Goal: Navigation & Orientation: Find specific page/section

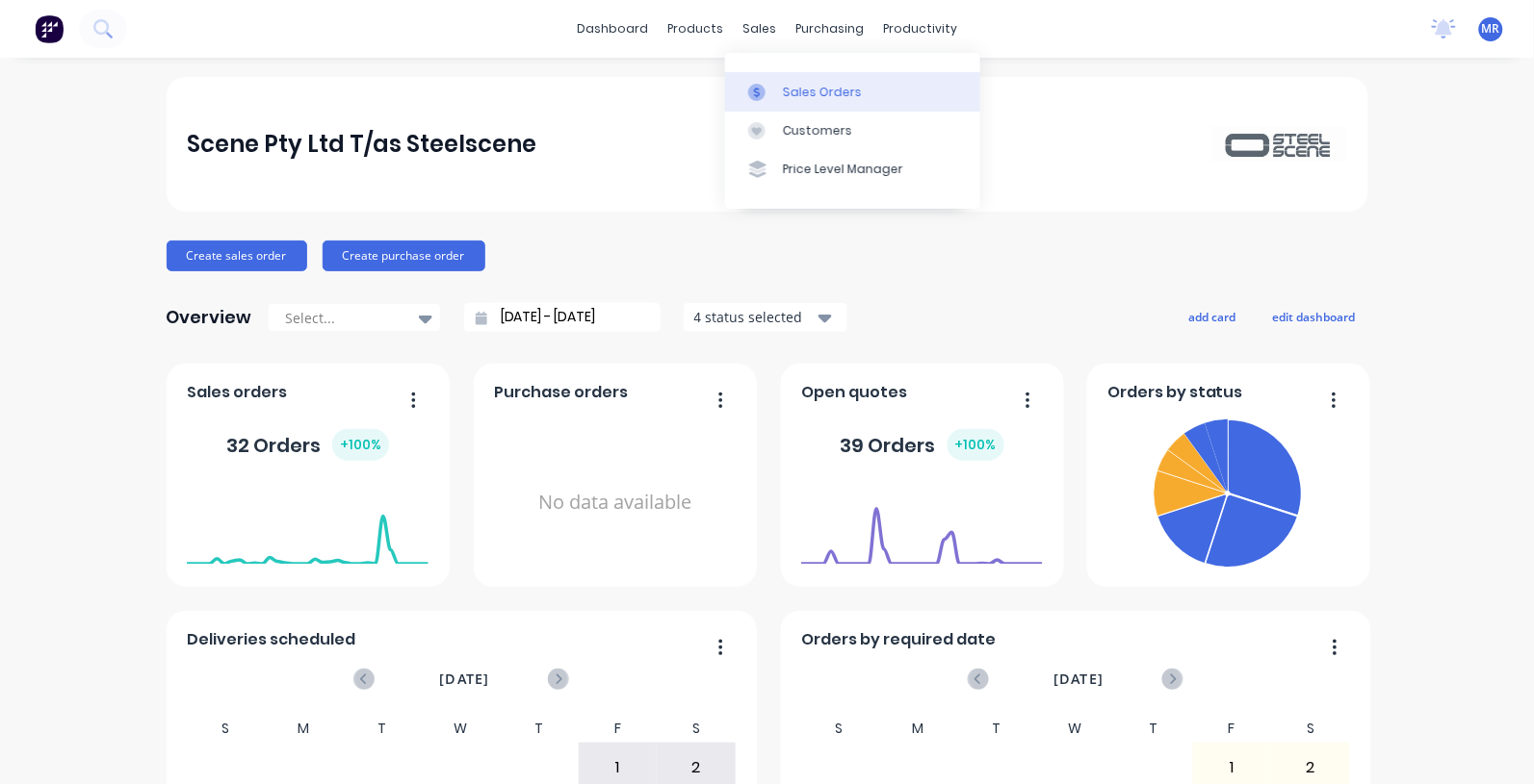
click at [801, 94] on div "Sales Orders" at bounding box center [821, 92] width 79 height 17
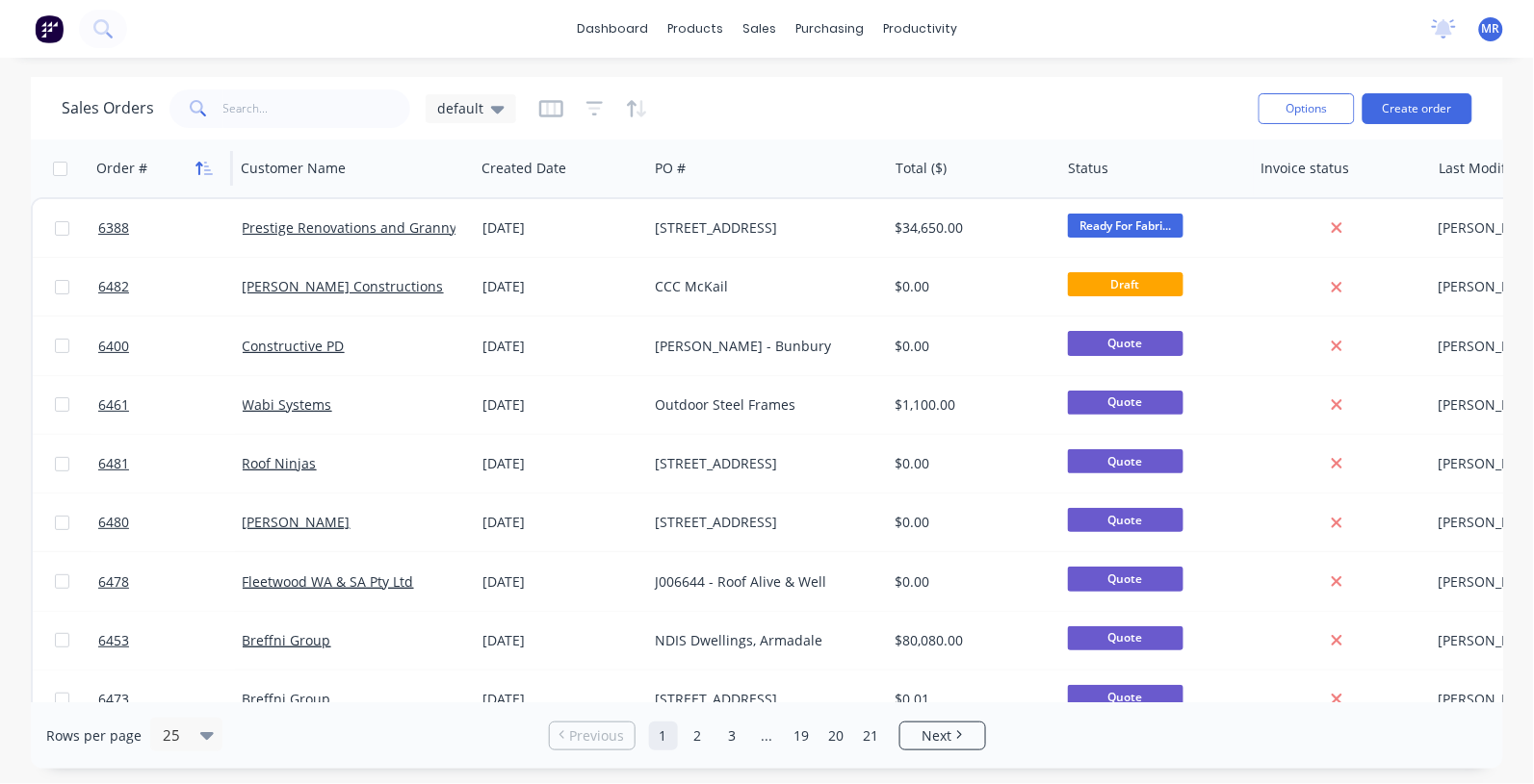
click at [203, 156] on button "button" at bounding box center [204, 169] width 29 height 29
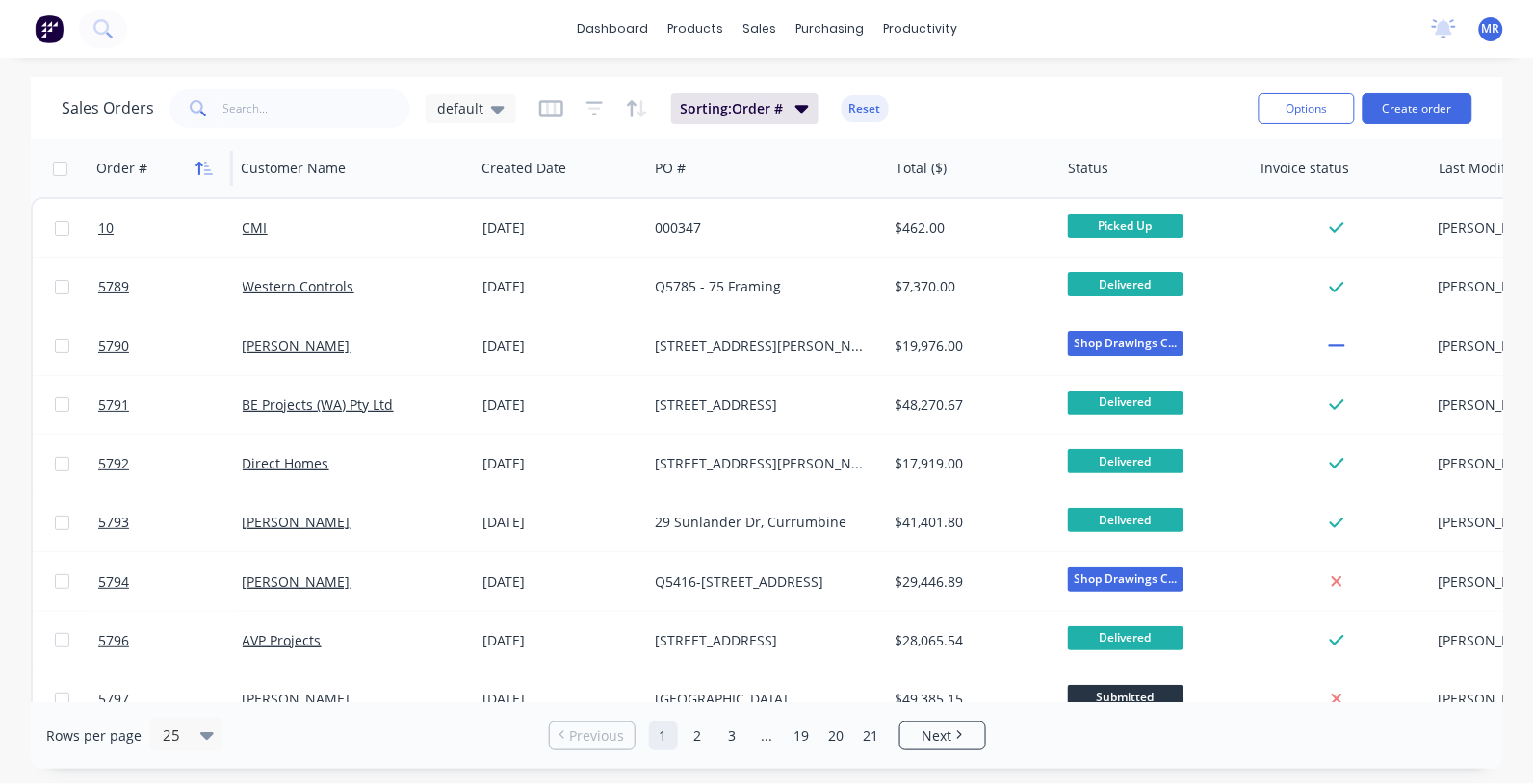
click at [200, 160] on icon "button" at bounding box center [204, 168] width 17 height 16
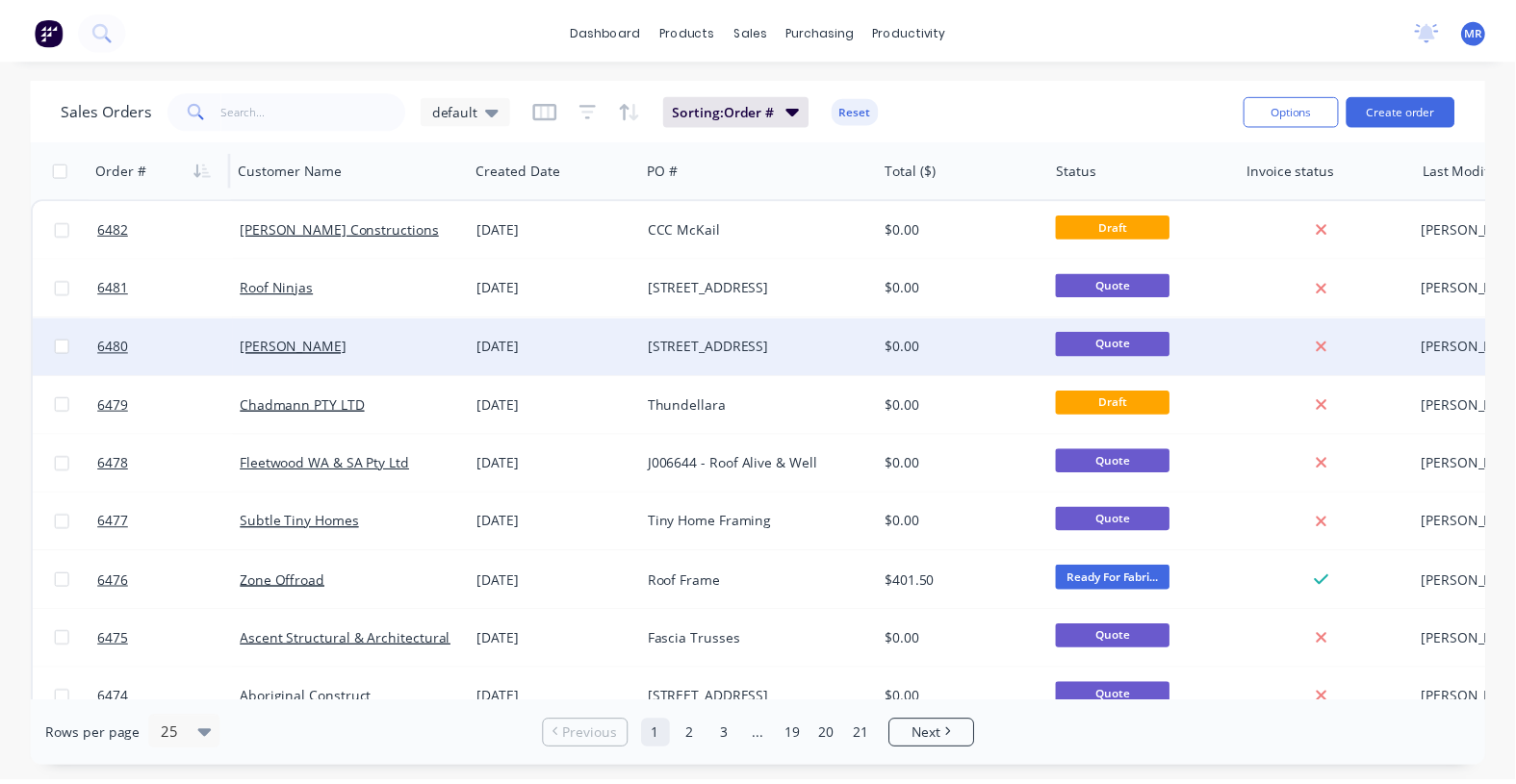
scroll to position [120, 0]
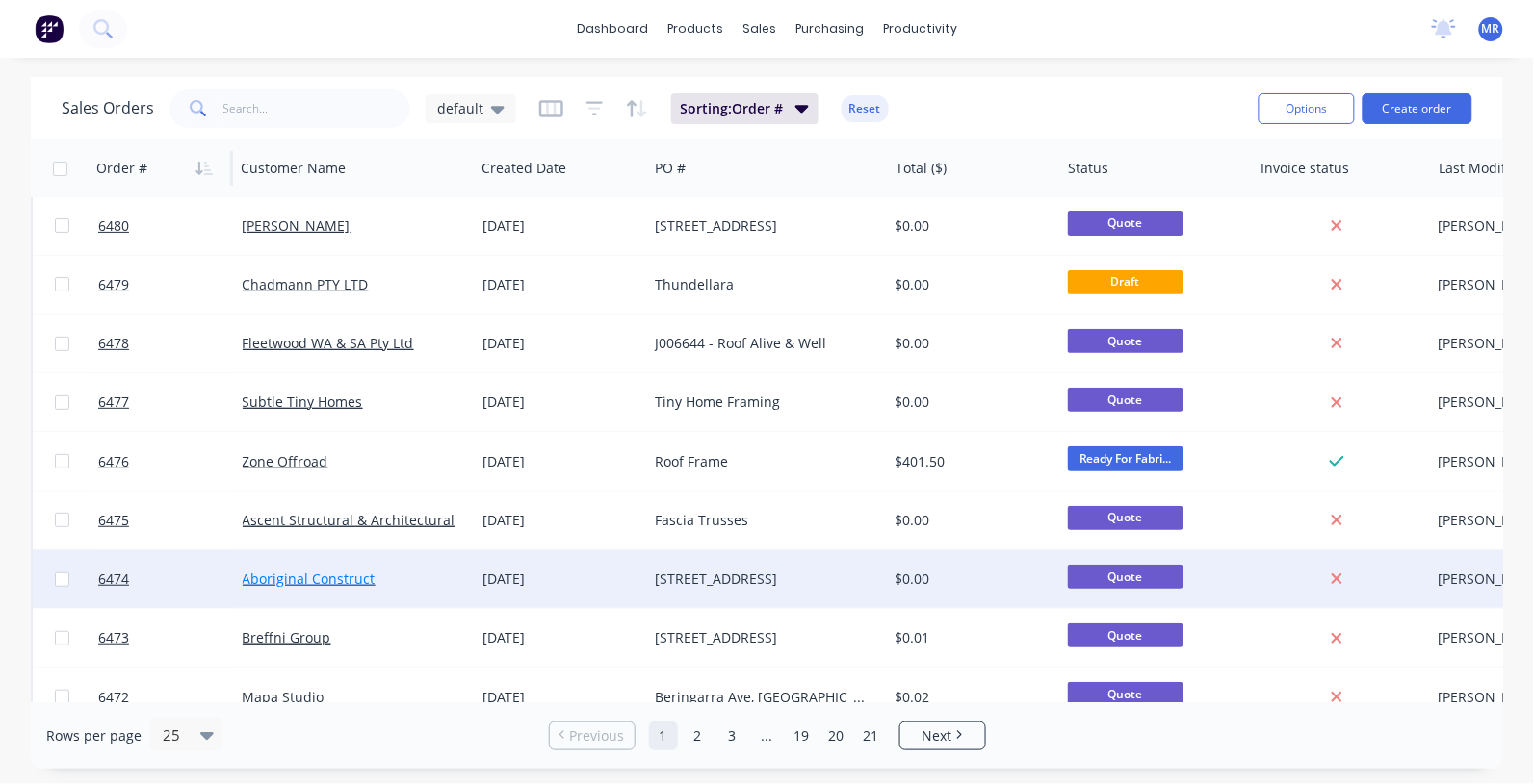
click at [303, 573] on link "Aboriginal Construct" at bounding box center [309, 579] width 133 height 18
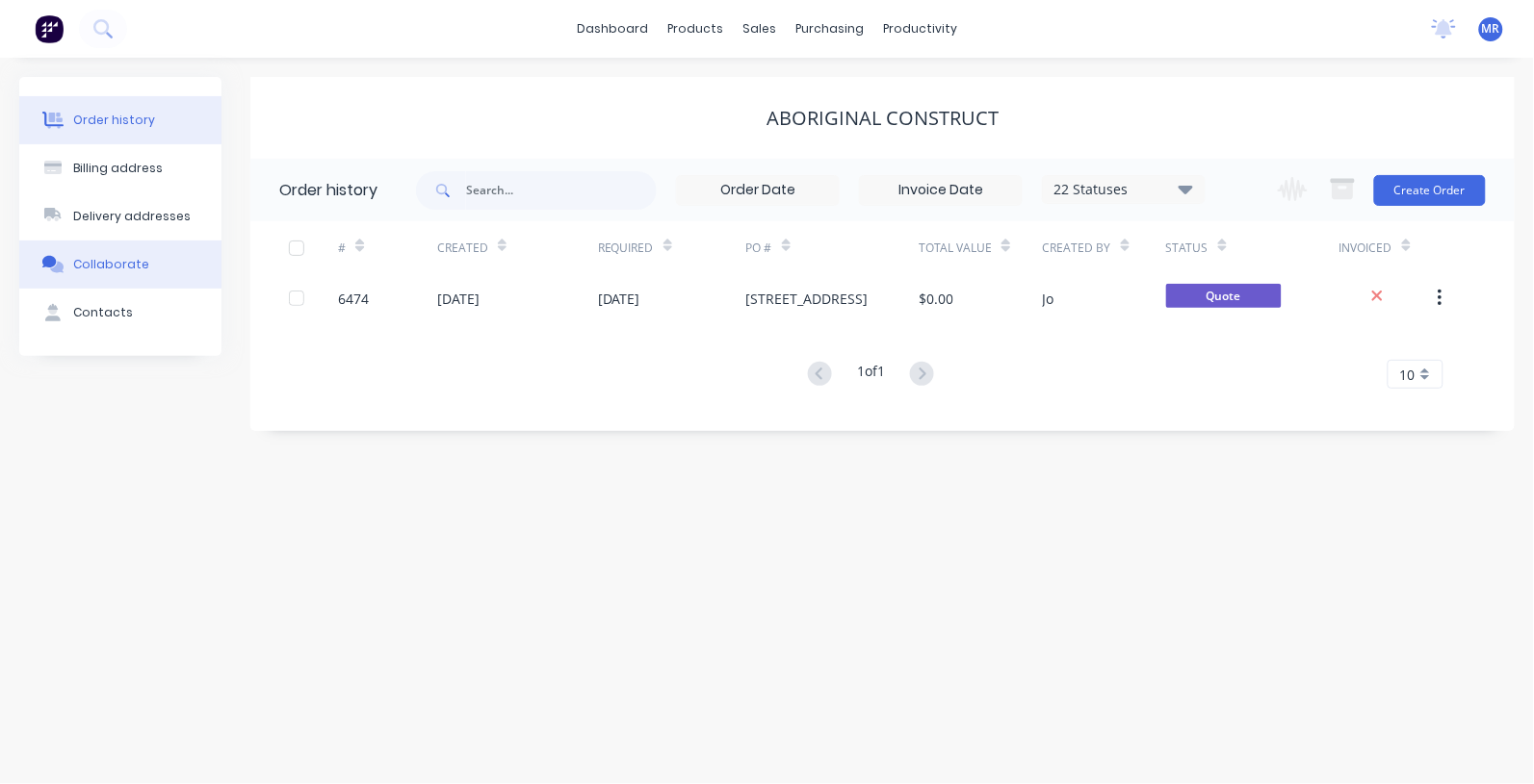
click at [88, 269] on div "Collaborate" at bounding box center [111, 265] width 76 height 17
